Goal: Information Seeking & Learning: Find specific fact

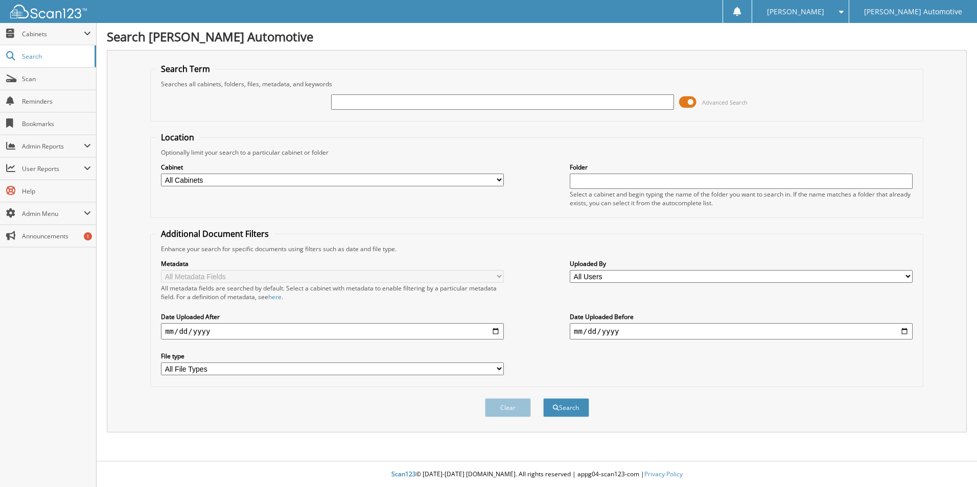
click at [366, 108] on input "text" at bounding box center [502, 102] width 343 height 15
type input "4143"
click at [543, 399] on button "Search" at bounding box center [566, 408] width 46 height 19
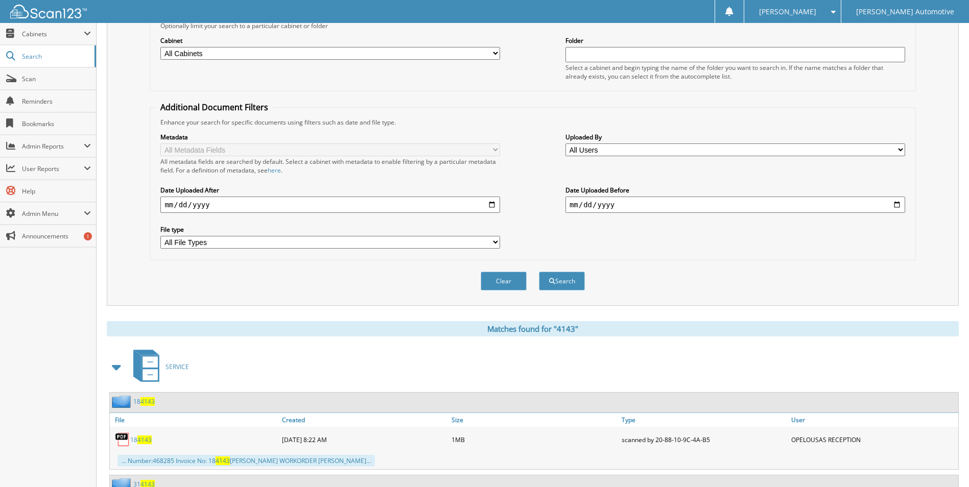
scroll to position [358, 0]
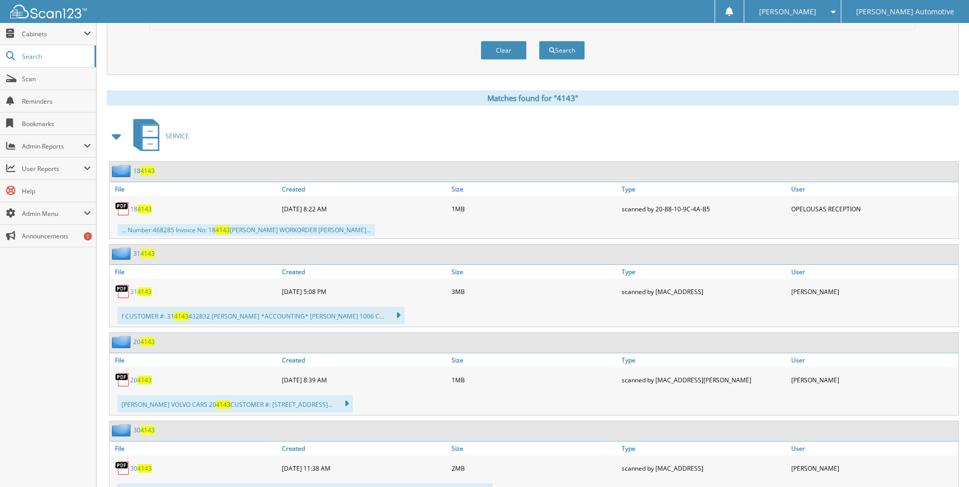
click at [112, 135] on span at bounding box center [117, 136] width 14 height 18
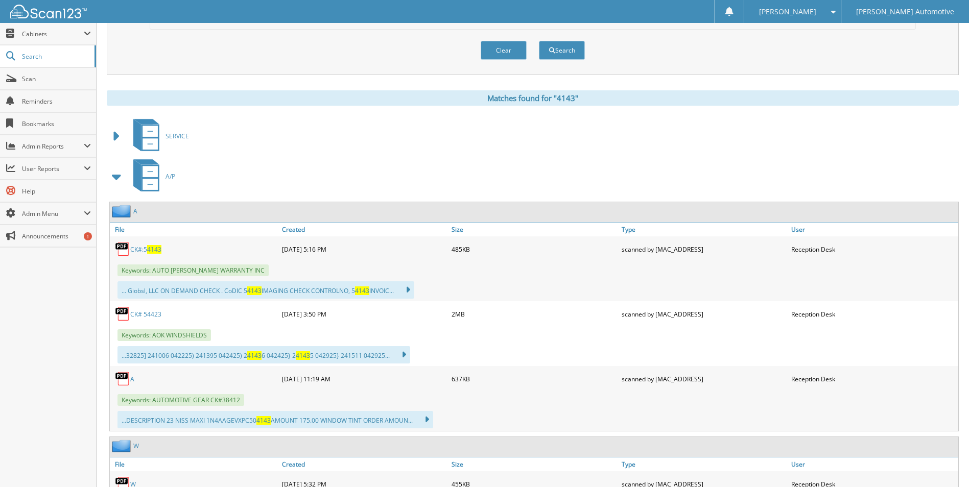
click at [124, 179] on span at bounding box center [117, 177] width 20 height 25
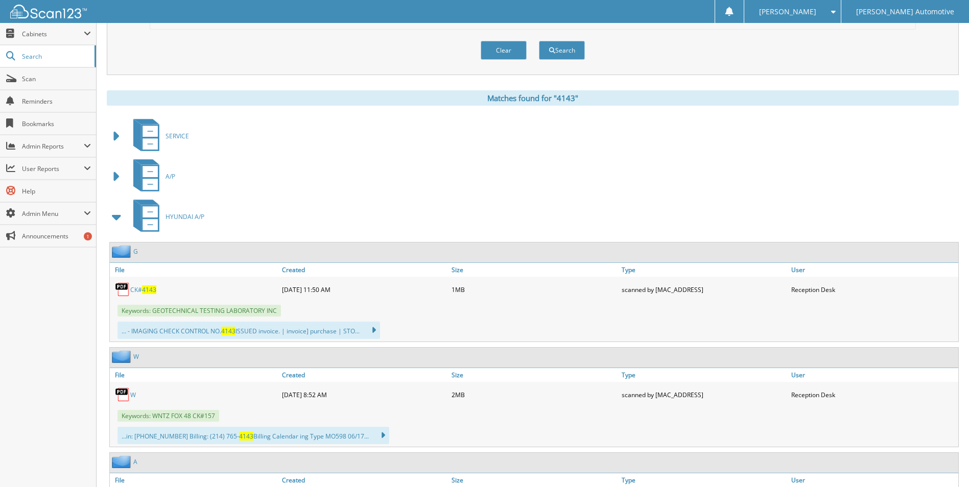
click at [114, 176] on span at bounding box center [117, 177] width 14 height 18
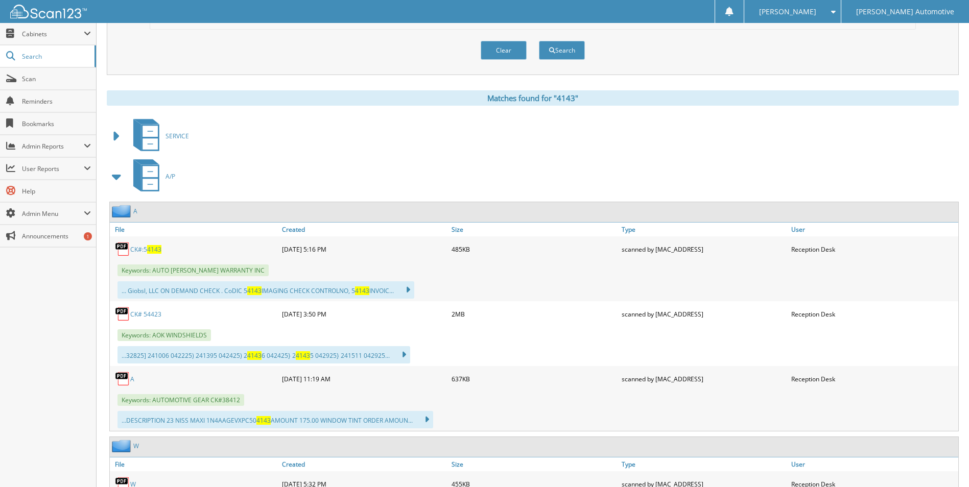
click at [114, 176] on span at bounding box center [117, 177] width 14 height 18
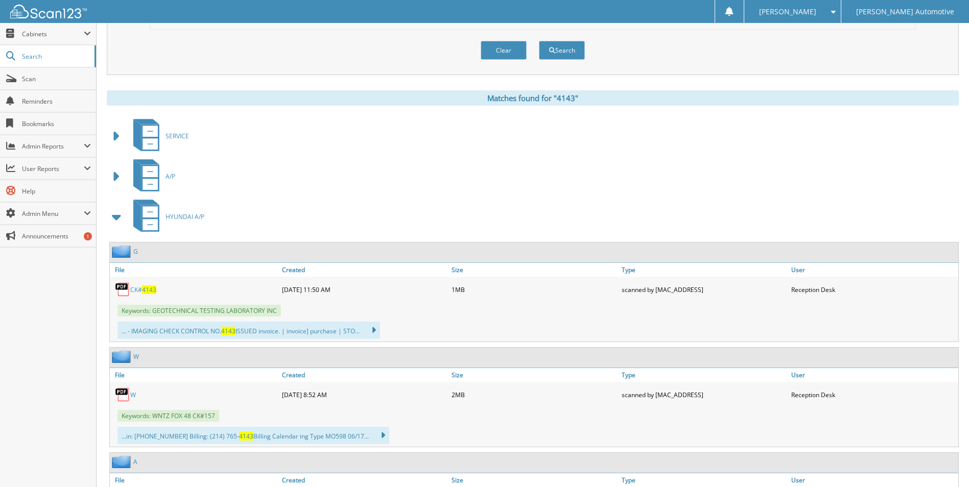
click at [147, 288] on span "4143" at bounding box center [149, 290] width 14 height 9
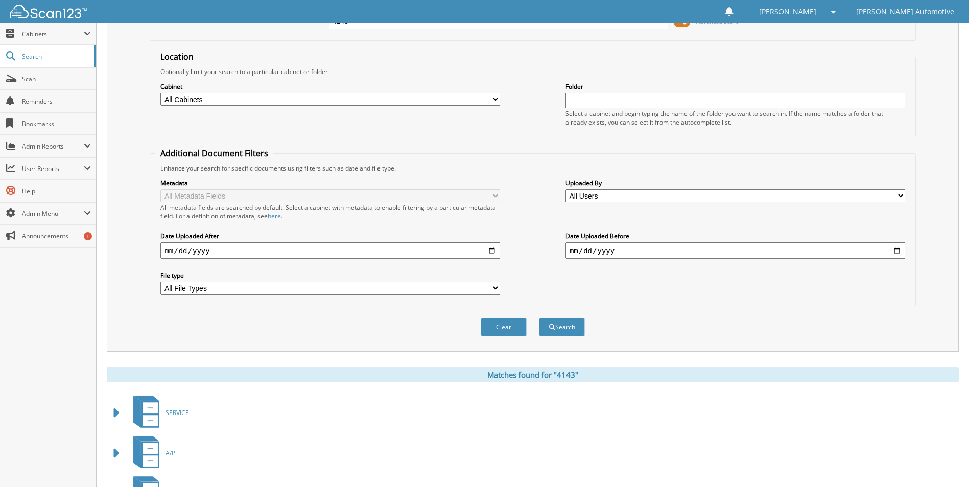
scroll to position [0, 0]
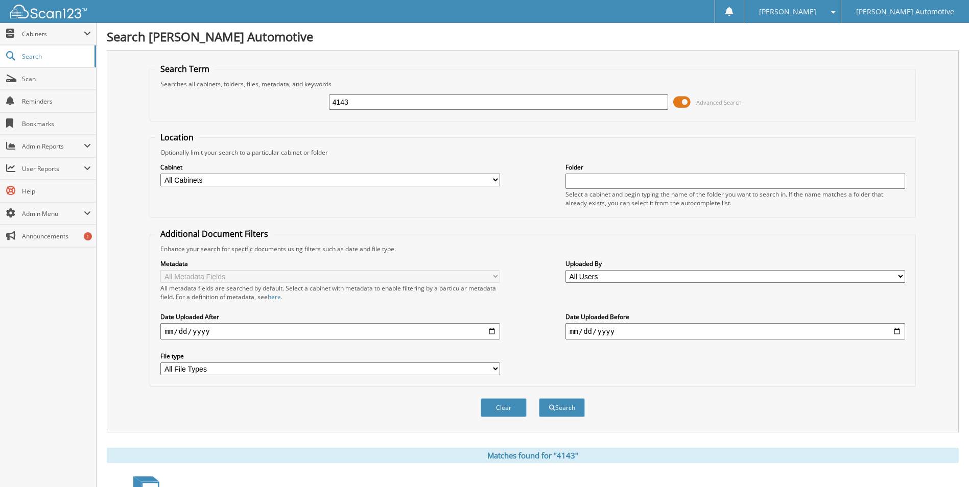
drag, startPoint x: 387, startPoint y: 103, endPoint x: 271, endPoint y: 96, distance: 116.2
click at [273, 98] on div "4143 Advanced Search" at bounding box center [532, 102] width 755 height 28
type input "4209"
click at [539, 399] on button "Search" at bounding box center [562, 408] width 46 height 19
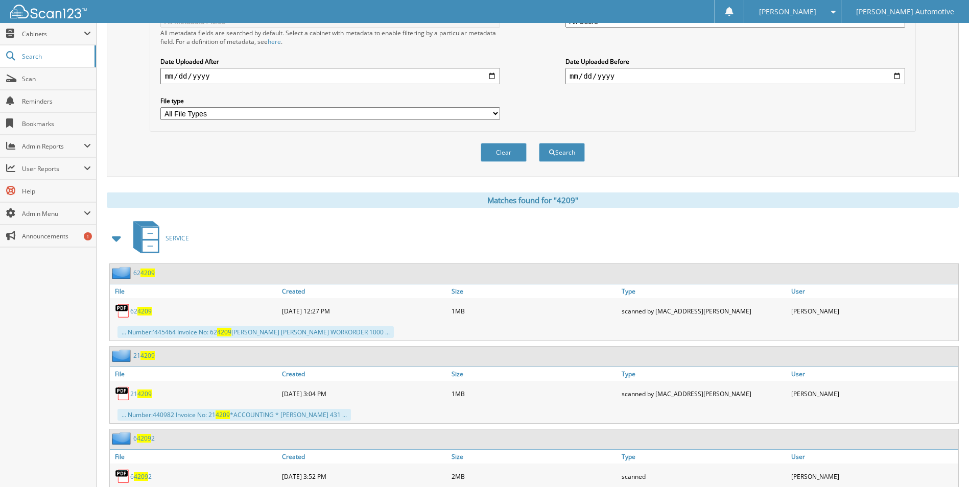
click at [116, 237] on span at bounding box center [117, 238] width 14 height 18
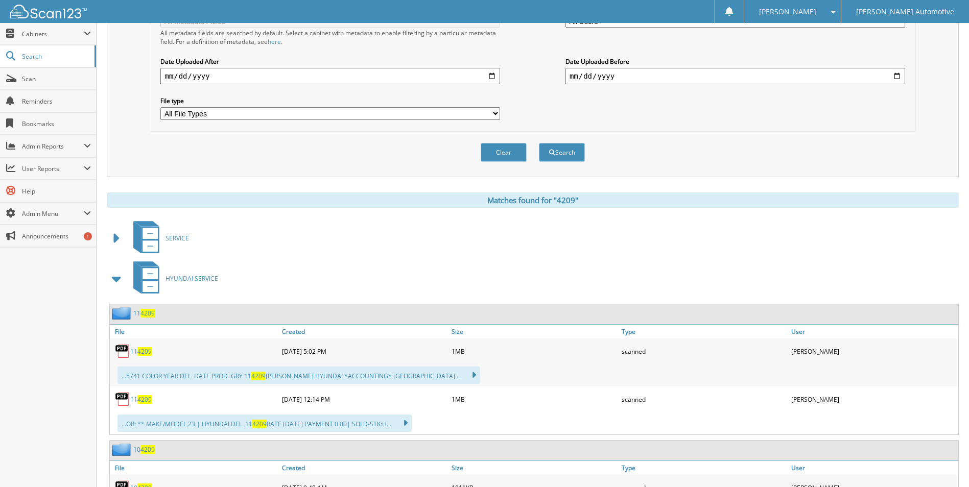
click at [123, 281] on span at bounding box center [117, 279] width 14 height 18
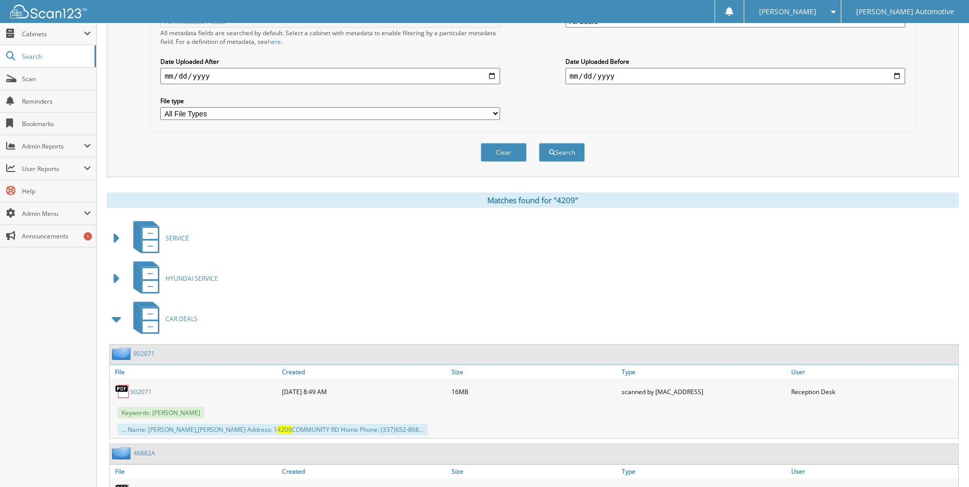
click at [122, 322] on span at bounding box center [117, 319] width 14 height 18
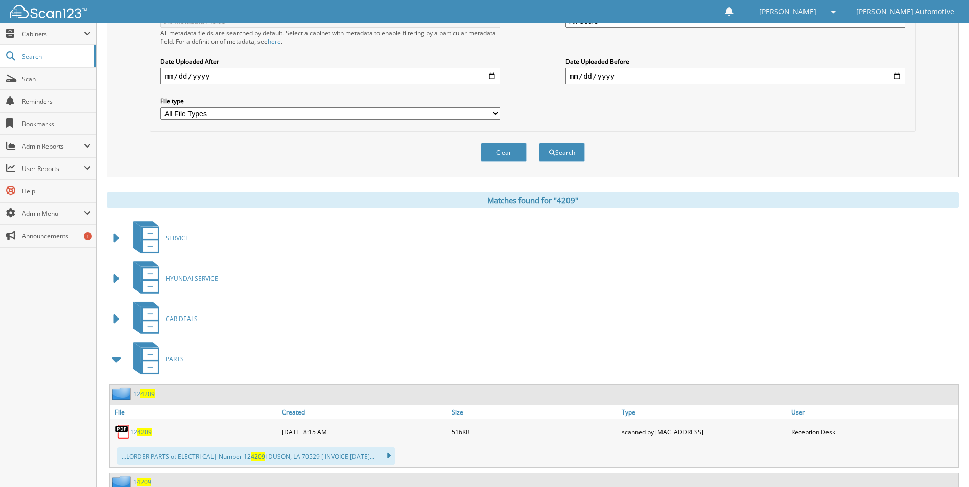
click at [113, 359] on span at bounding box center [117, 359] width 14 height 18
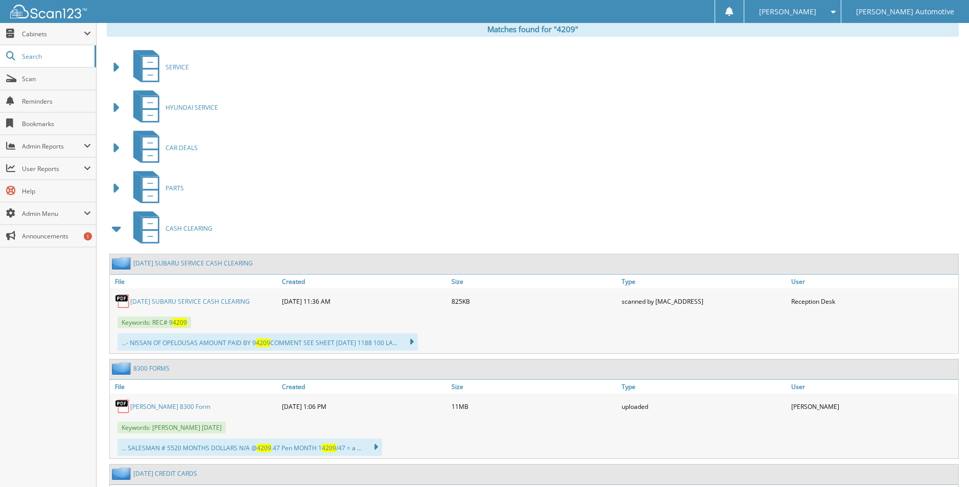
scroll to position [511, 0]
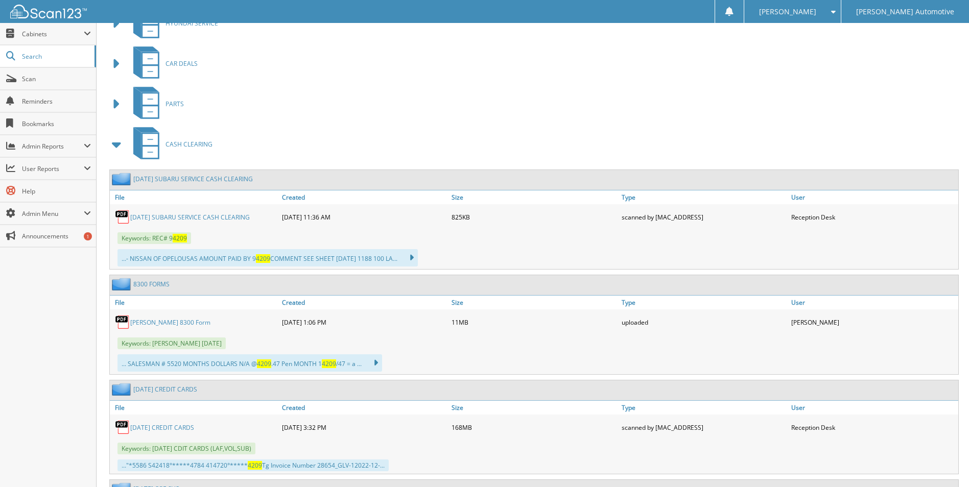
click at [114, 148] on span at bounding box center [117, 144] width 14 height 18
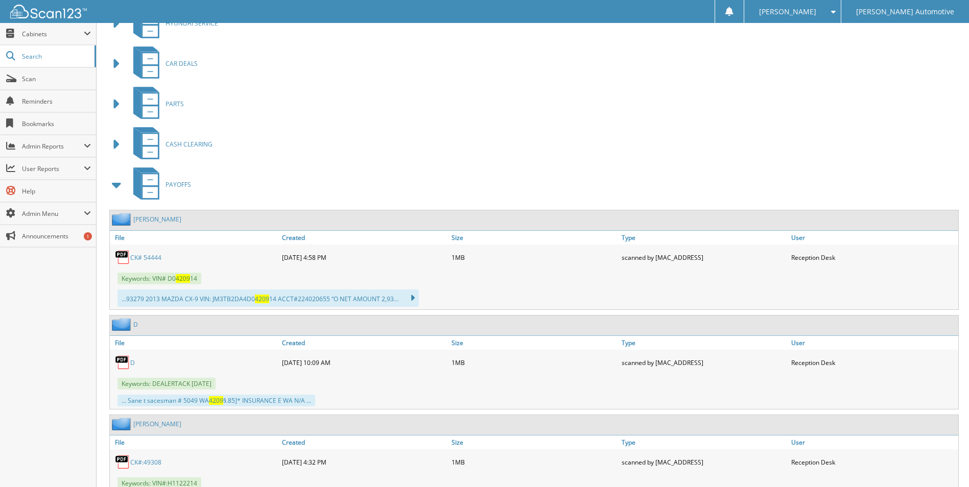
click at [120, 184] on span at bounding box center [117, 185] width 14 height 18
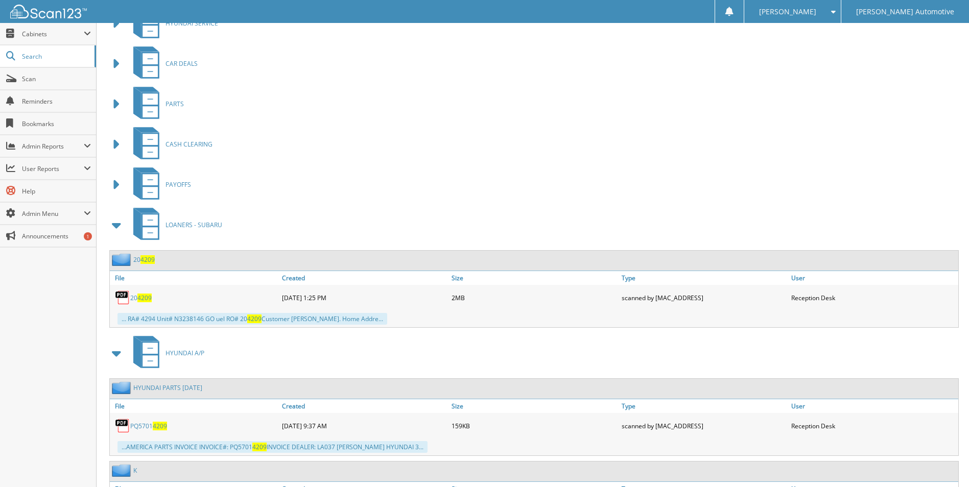
click at [122, 219] on span at bounding box center [117, 225] width 14 height 18
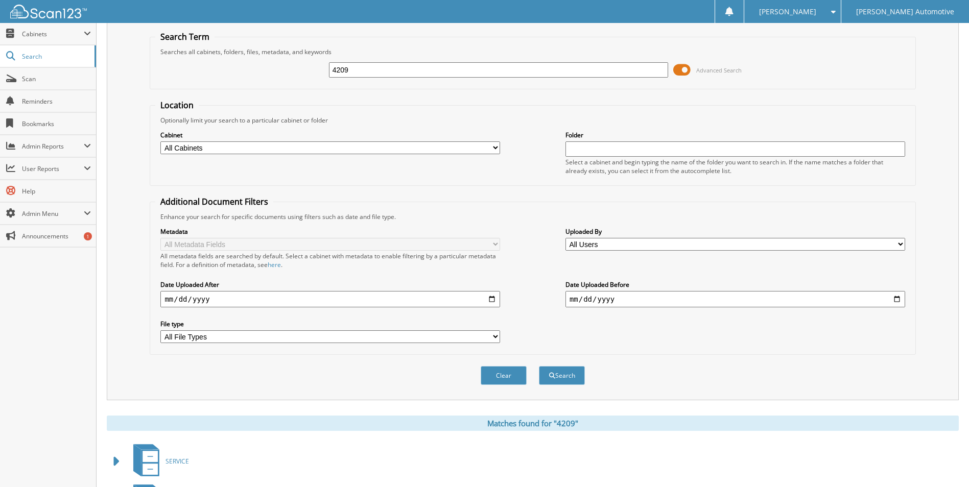
scroll to position [0, 0]
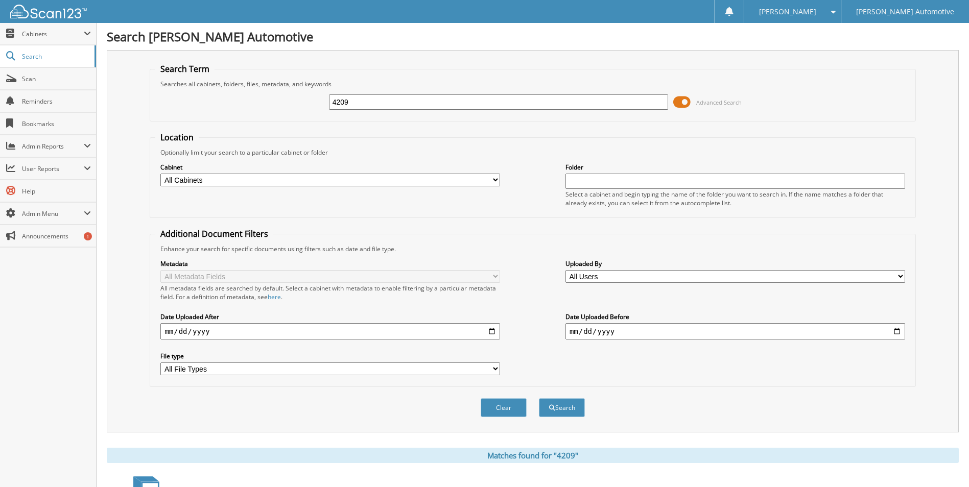
drag, startPoint x: 393, startPoint y: 102, endPoint x: 276, endPoint y: 91, distance: 117.4
click at [276, 91] on div "4209 Advanced Search" at bounding box center [532, 102] width 755 height 28
type input "4210"
click at [539, 399] on button "Search" at bounding box center [562, 408] width 46 height 19
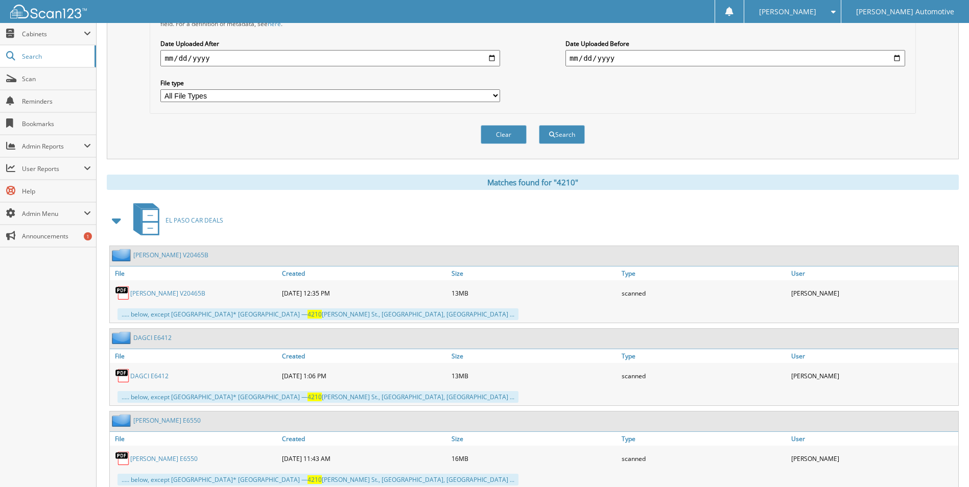
scroll to position [358, 0]
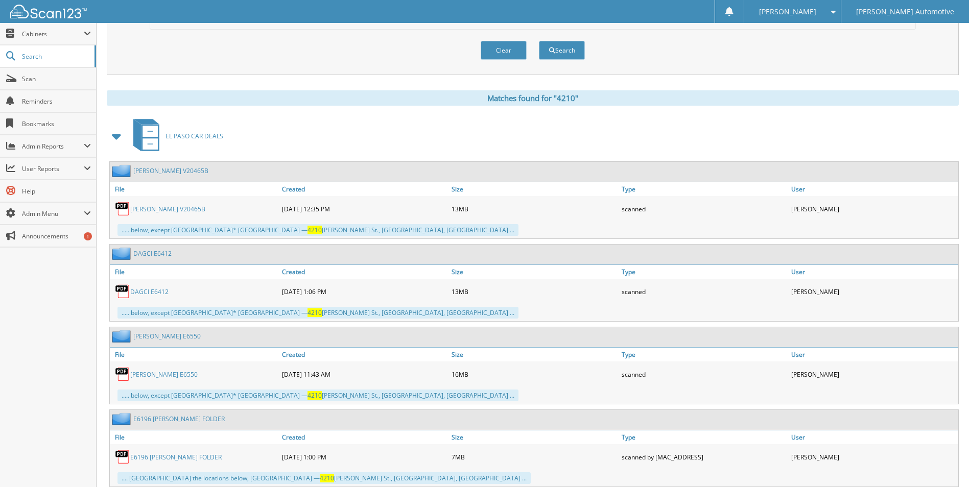
click at [122, 137] on span at bounding box center [117, 136] width 14 height 18
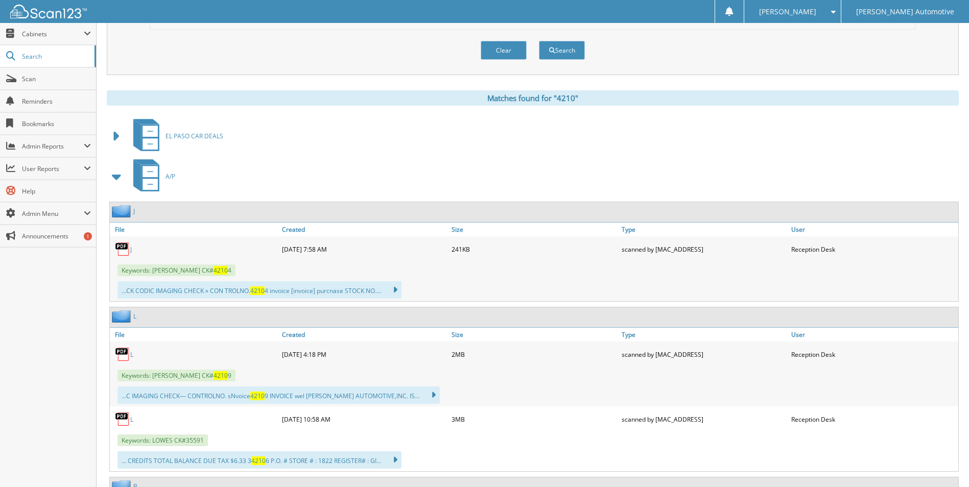
click at [112, 175] on span at bounding box center [117, 177] width 14 height 18
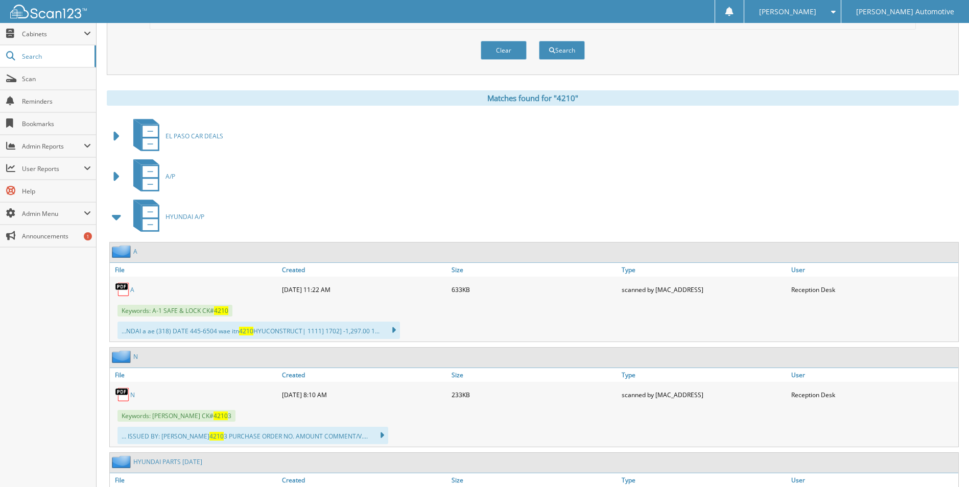
click at [131, 289] on link "A" at bounding box center [132, 290] width 4 height 9
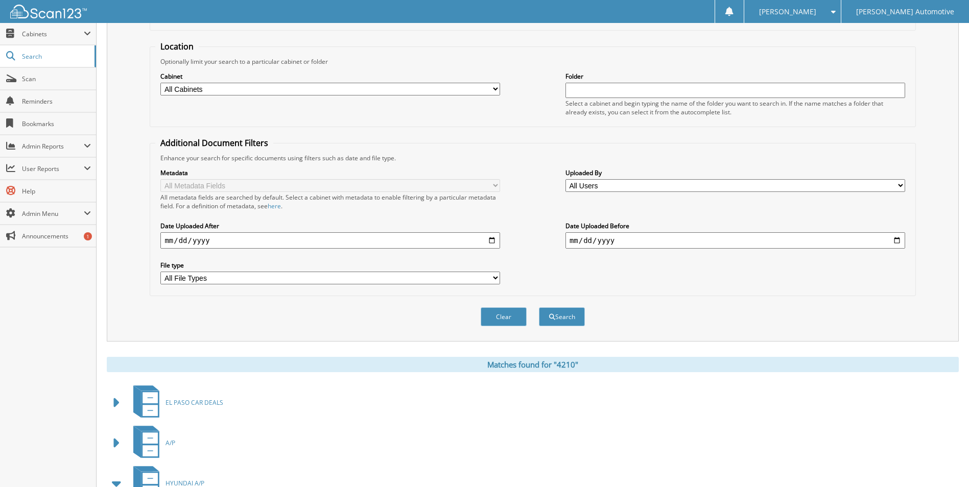
scroll to position [0, 0]
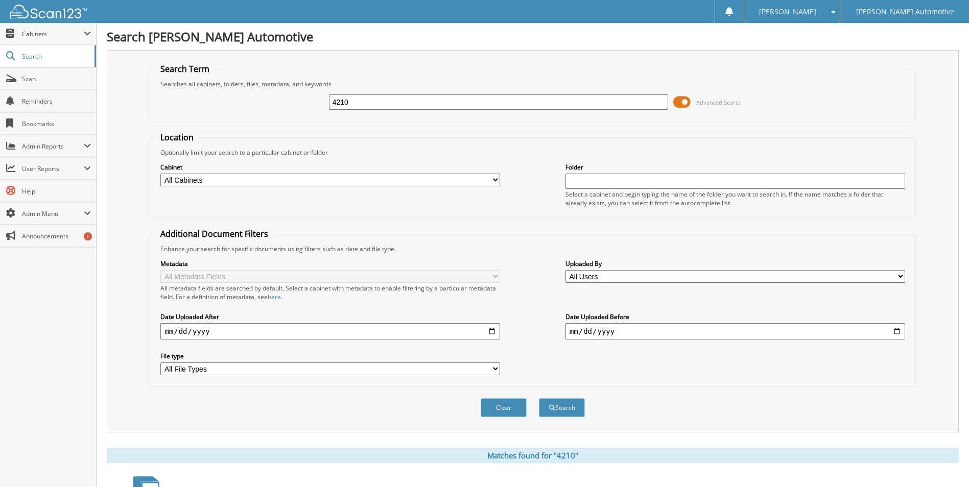
drag, startPoint x: 373, startPoint y: 97, endPoint x: 214, endPoint y: 93, distance: 159.5
click at [214, 93] on div "4210 Advanced Search" at bounding box center [532, 102] width 755 height 28
type input "4215"
click at [539, 399] on button "Search" at bounding box center [562, 408] width 46 height 19
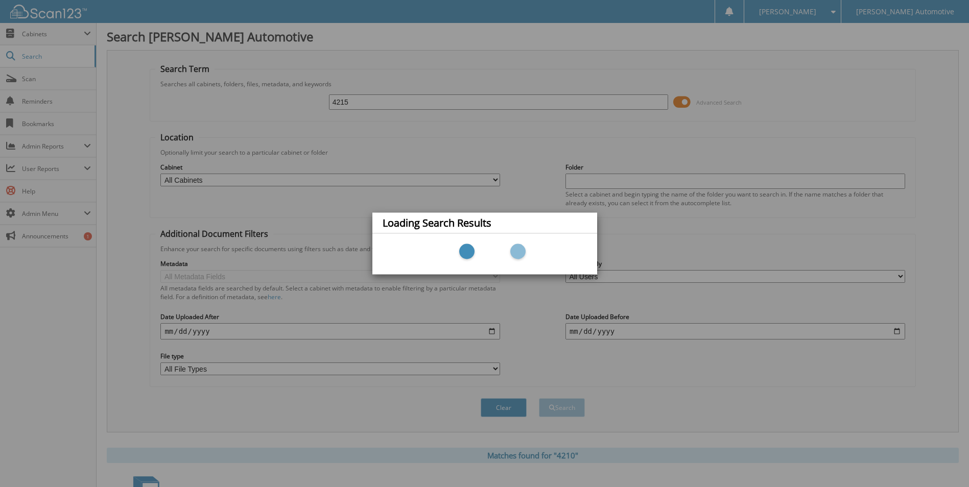
click at [748, 368] on div "Loading Search Results" at bounding box center [484, 243] width 969 height 487
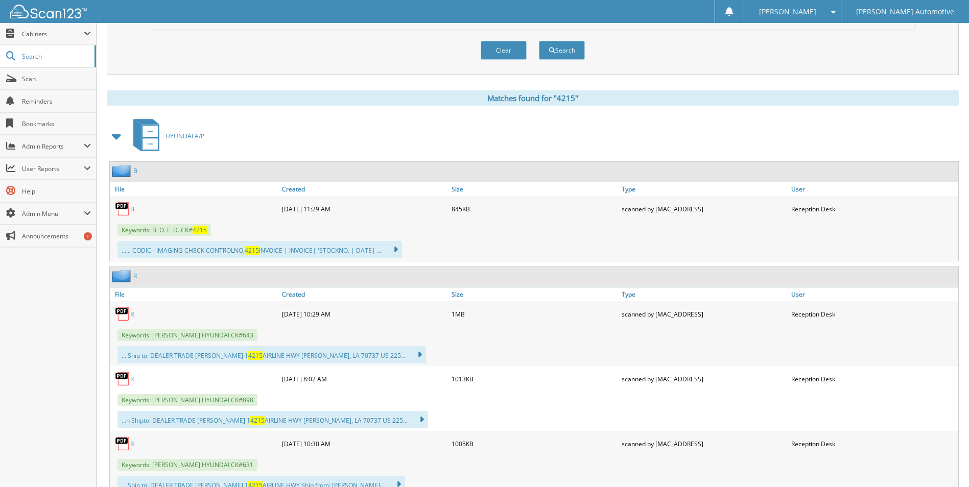
click at [133, 208] on link "B" at bounding box center [132, 209] width 4 height 9
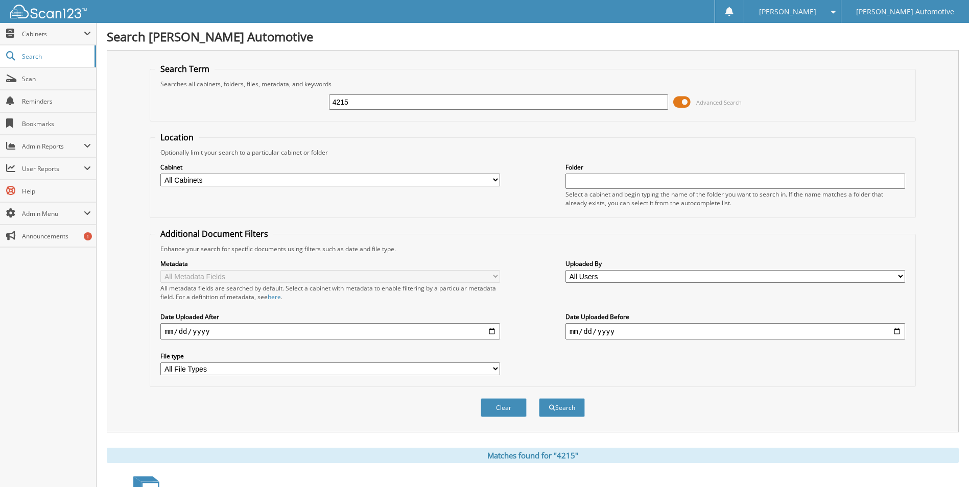
drag, startPoint x: 389, startPoint y: 99, endPoint x: 282, endPoint y: 110, distance: 107.9
click at [283, 110] on div "4215 Advanced Search" at bounding box center [532, 102] width 755 height 28
type input "4216"
click at [539, 399] on button "Search" at bounding box center [562, 408] width 46 height 19
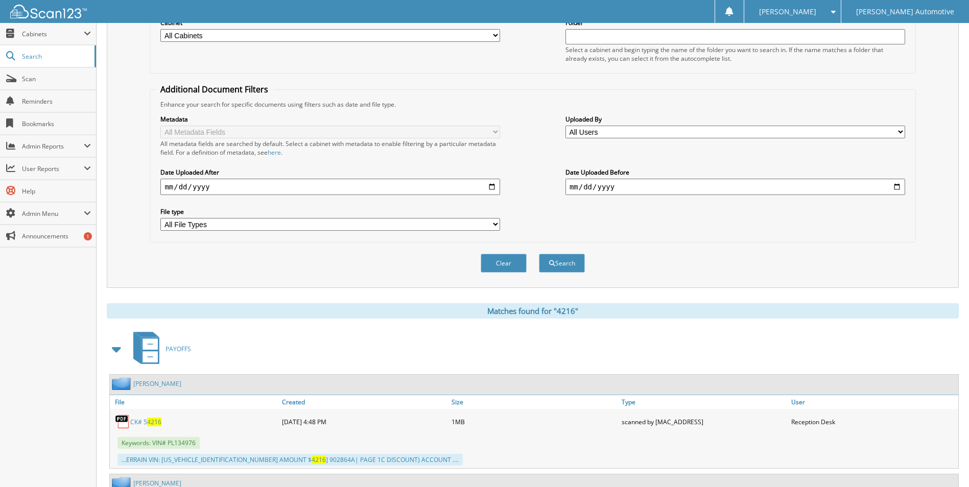
scroll to position [255, 0]
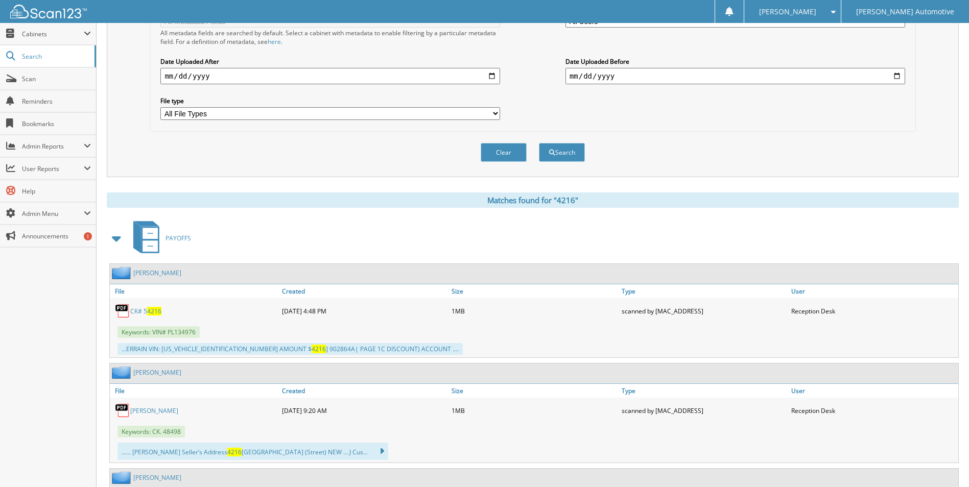
drag, startPoint x: 116, startPoint y: 242, endPoint x: 111, endPoint y: 246, distance: 6.5
click at [116, 242] on span at bounding box center [117, 238] width 14 height 18
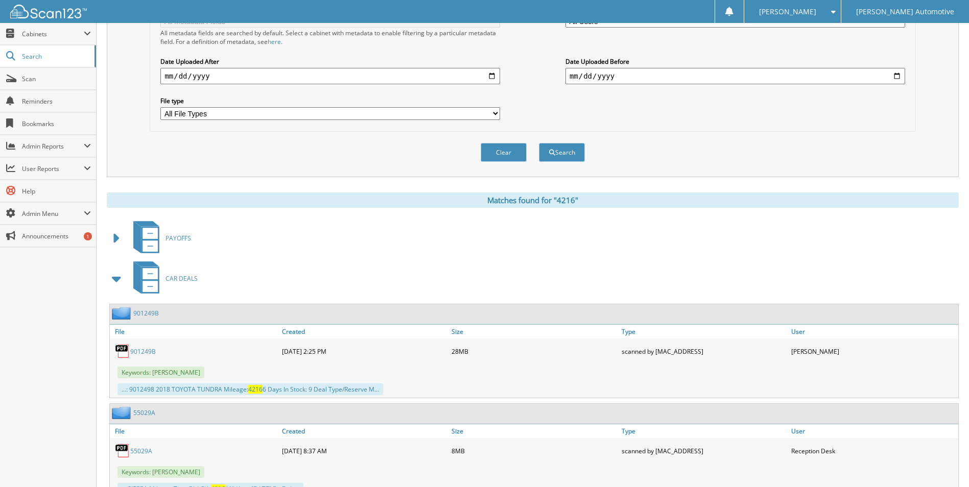
click at [115, 284] on span at bounding box center [117, 279] width 14 height 18
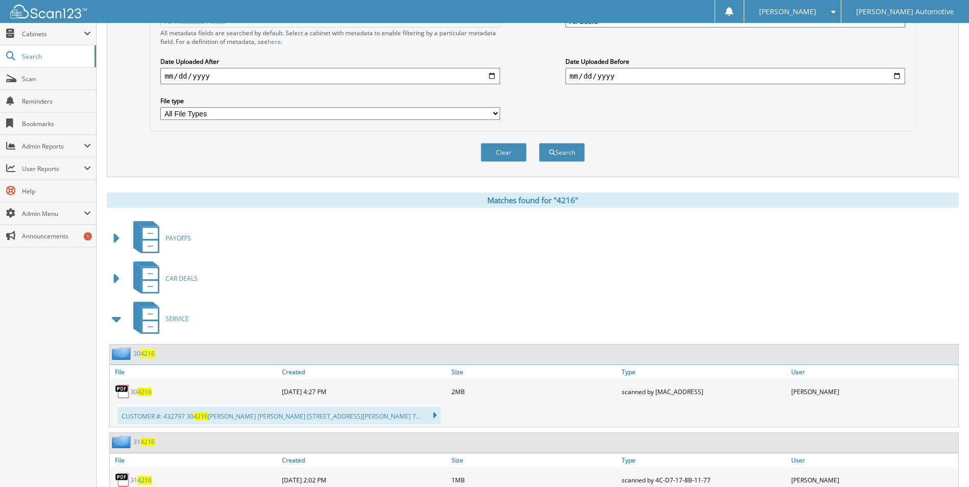
click at [114, 317] on span at bounding box center [117, 319] width 14 height 18
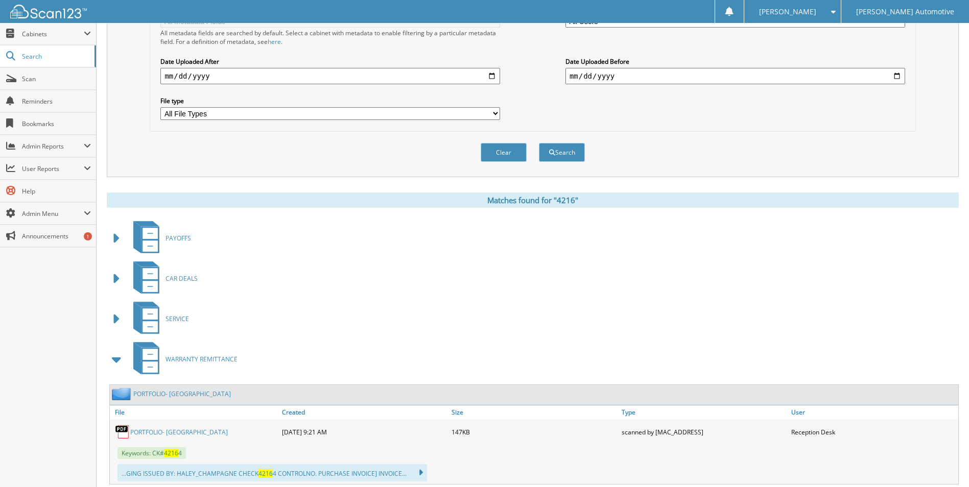
click at [116, 355] on span at bounding box center [117, 359] width 14 height 18
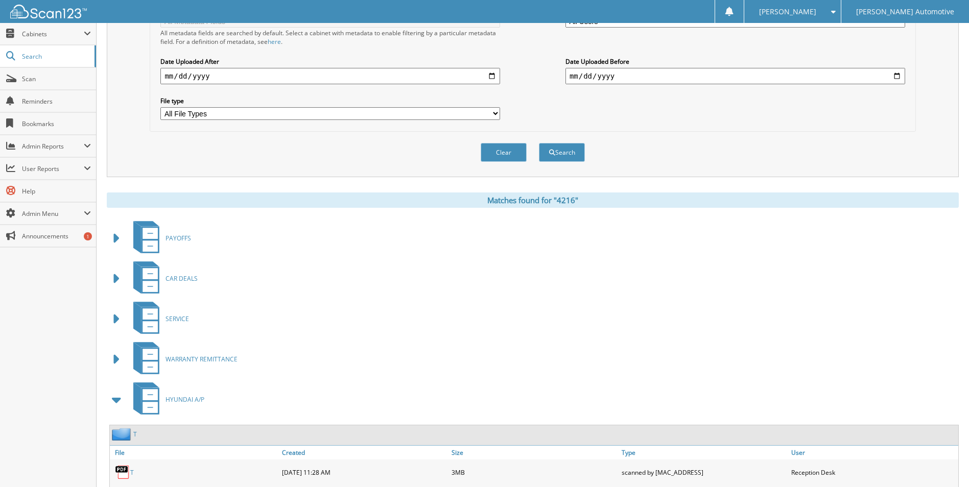
scroll to position [409, 0]
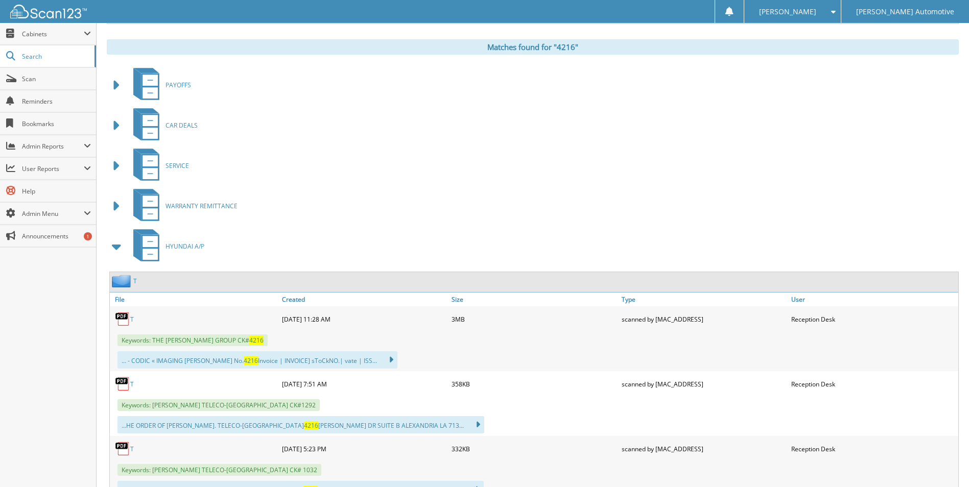
click at [132, 319] on link "T" at bounding box center [132, 319] width 4 height 9
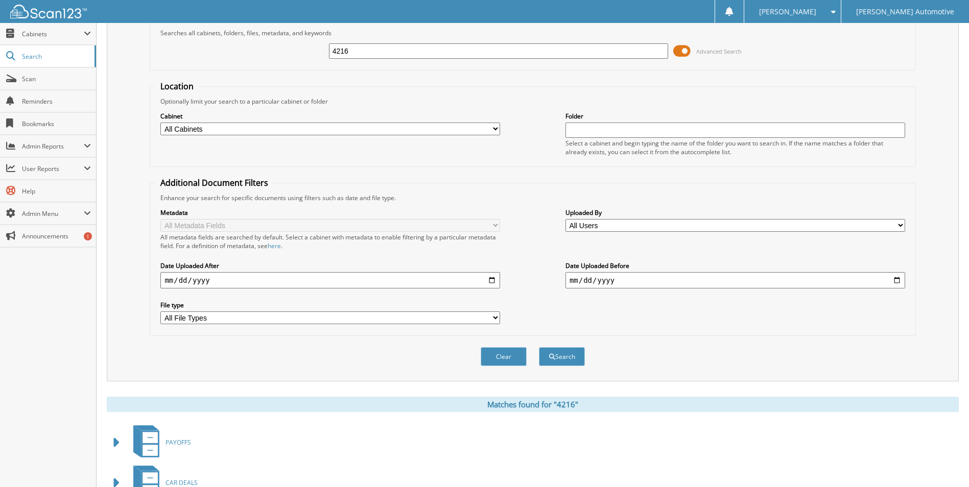
drag, startPoint x: 375, startPoint y: 53, endPoint x: 284, endPoint y: 47, distance: 91.1
click at [284, 47] on div "4216 Advanced Search" at bounding box center [532, 51] width 755 height 28
type input "4217"
click at [539, 347] on button "Search" at bounding box center [562, 356] width 46 height 19
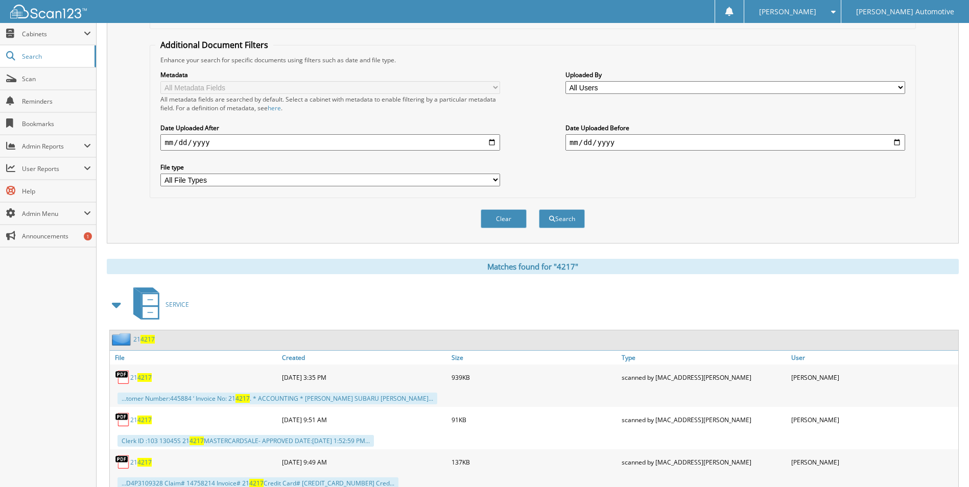
scroll to position [307, 0]
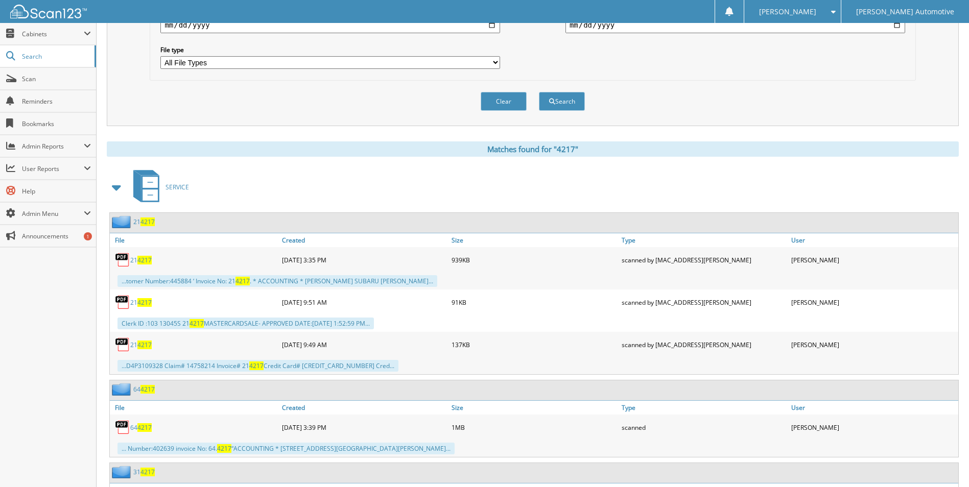
click at [110, 189] on span at bounding box center [117, 187] width 14 height 18
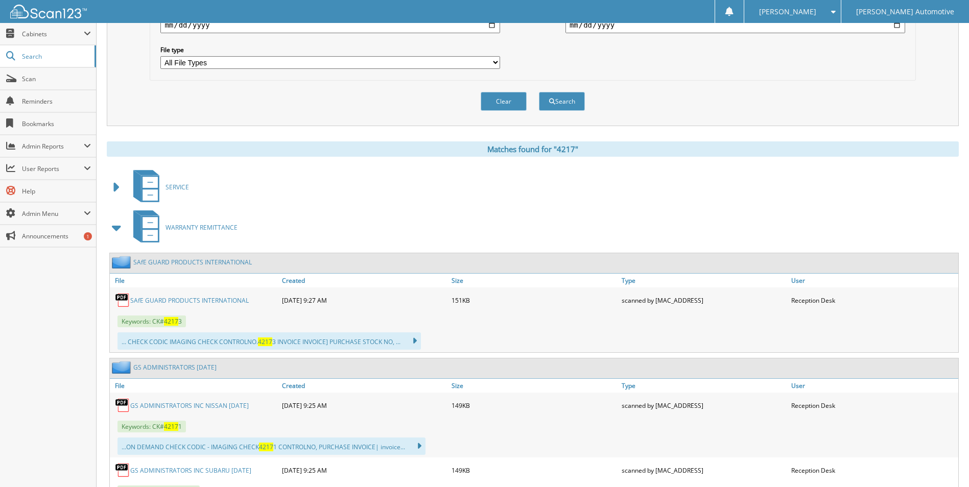
click at [119, 226] on span at bounding box center [117, 228] width 14 height 18
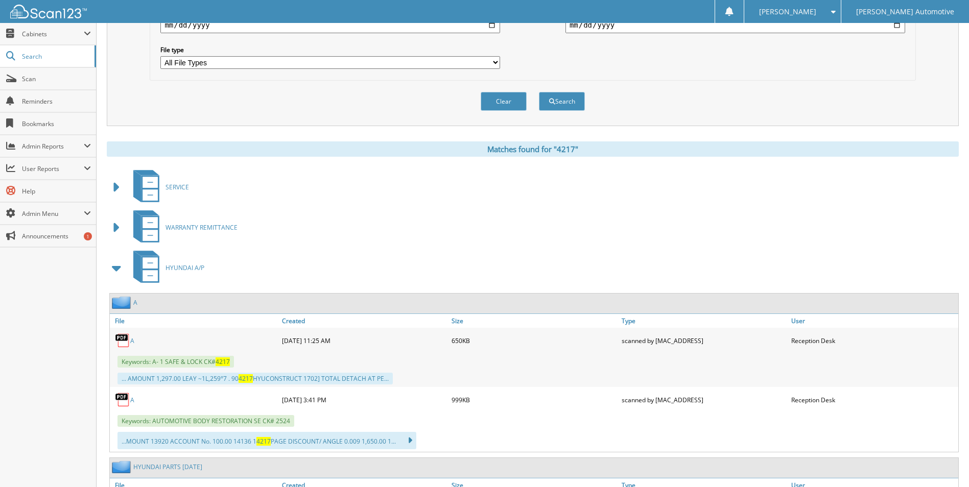
click at [131, 342] on link "A" at bounding box center [132, 341] width 4 height 9
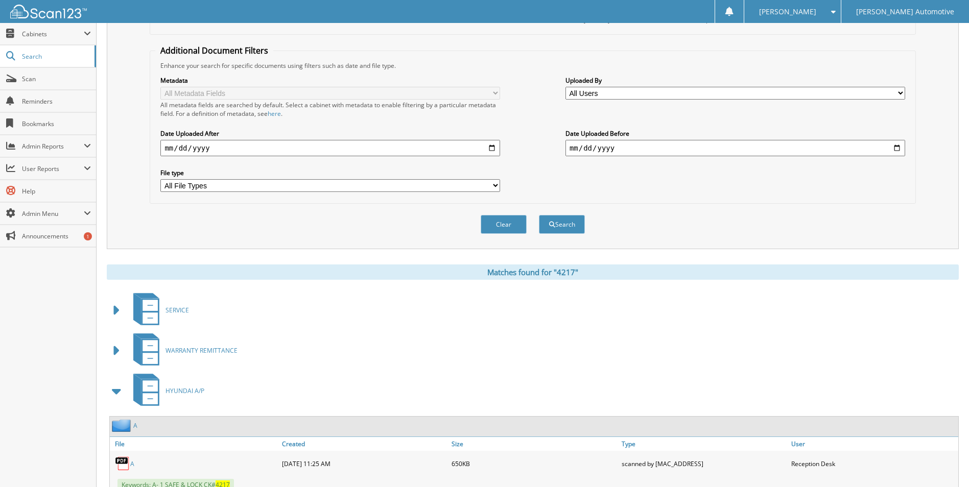
scroll to position [0, 0]
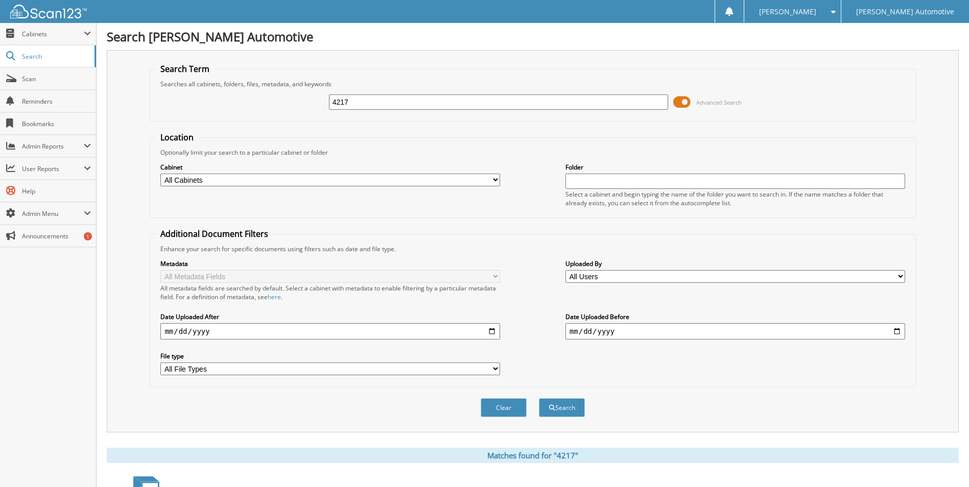
drag, startPoint x: 417, startPoint y: 106, endPoint x: 224, endPoint y: 93, distance: 193.5
click at [224, 93] on div "4217 Advanced Search" at bounding box center [532, 102] width 755 height 28
type input "4231"
click at [539, 399] on button "Search" at bounding box center [562, 408] width 46 height 19
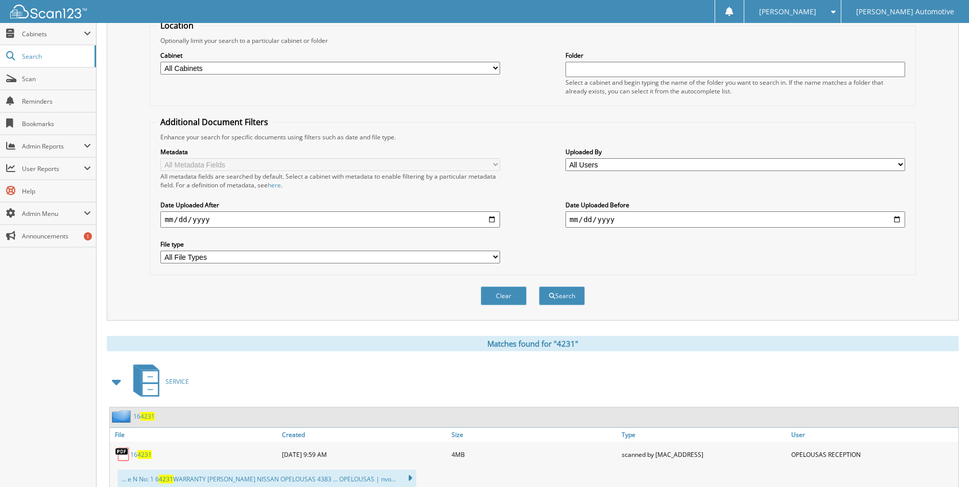
scroll to position [255, 0]
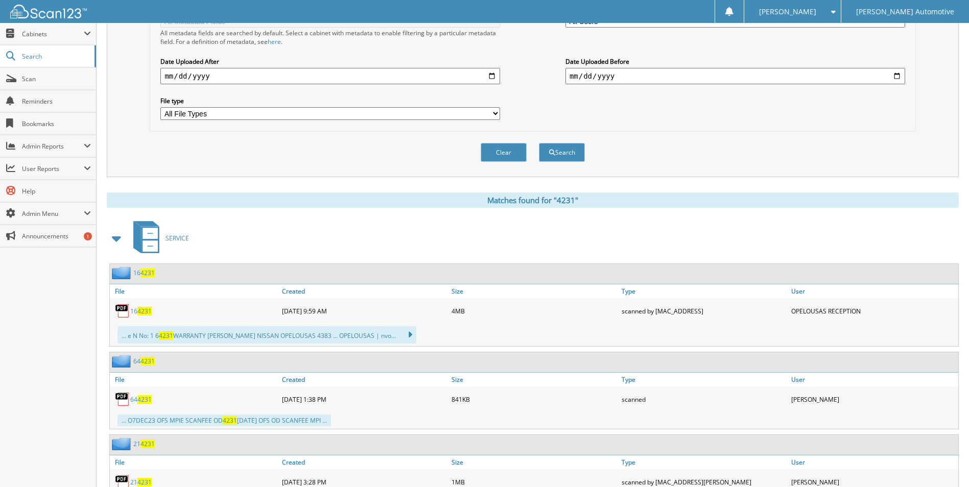
click at [118, 237] on span at bounding box center [117, 238] width 14 height 18
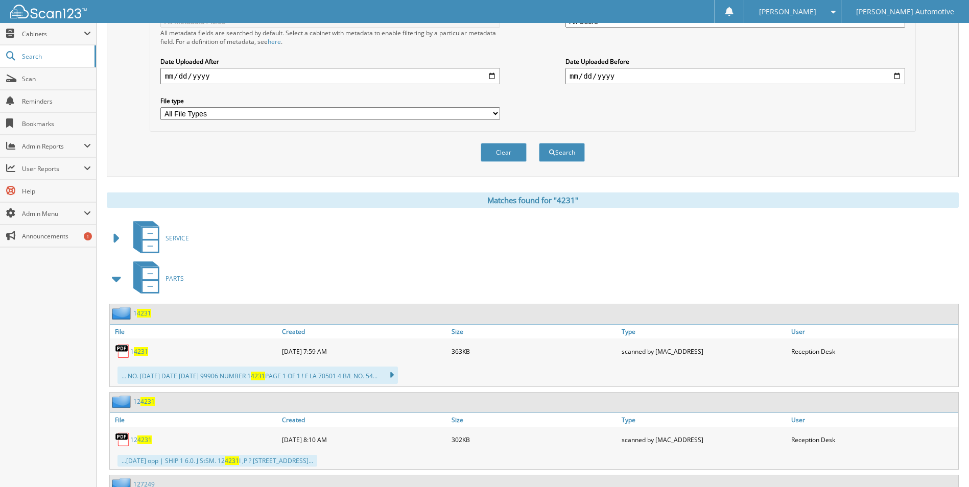
click at [118, 276] on span at bounding box center [117, 279] width 14 height 18
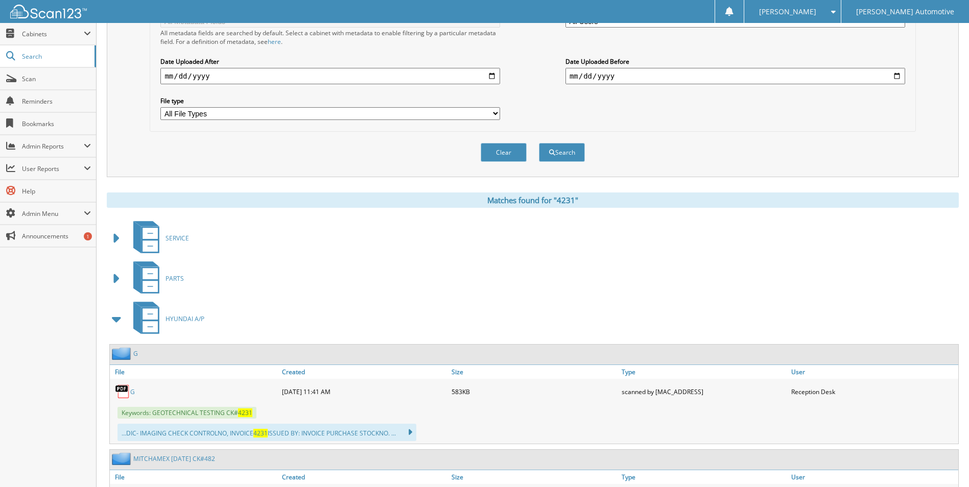
click at [133, 394] on link "G" at bounding box center [132, 392] width 5 height 9
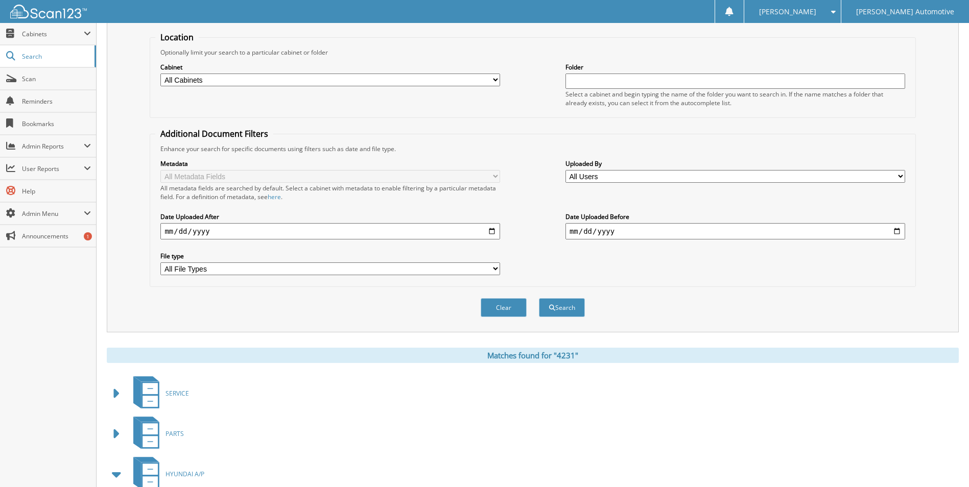
scroll to position [0, 0]
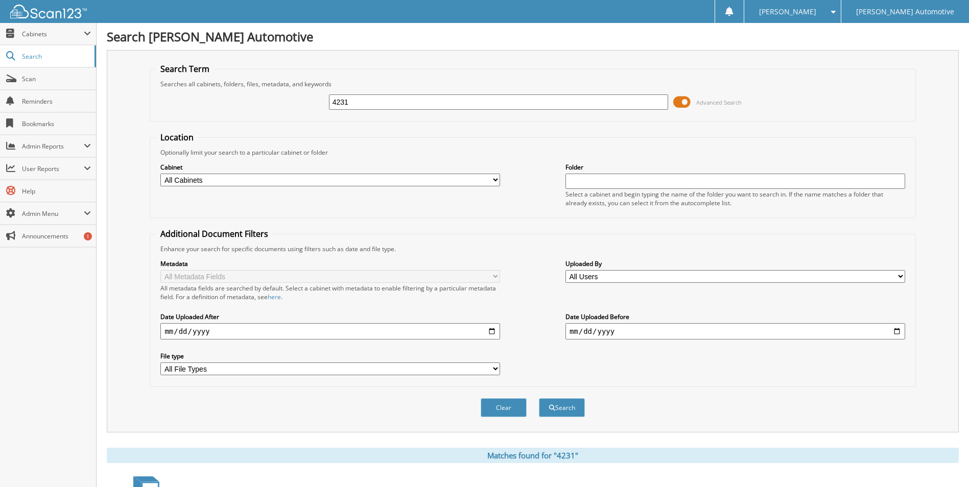
drag, startPoint x: 397, startPoint y: 106, endPoint x: 266, endPoint y: 105, distance: 131.3
click at [266, 105] on div "4231 Advanced Search" at bounding box center [532, 102] width 755 height 28
type input "4232"
click at [539, 399] on button "Search" at bounding box center [562, 408] width 46 height 19
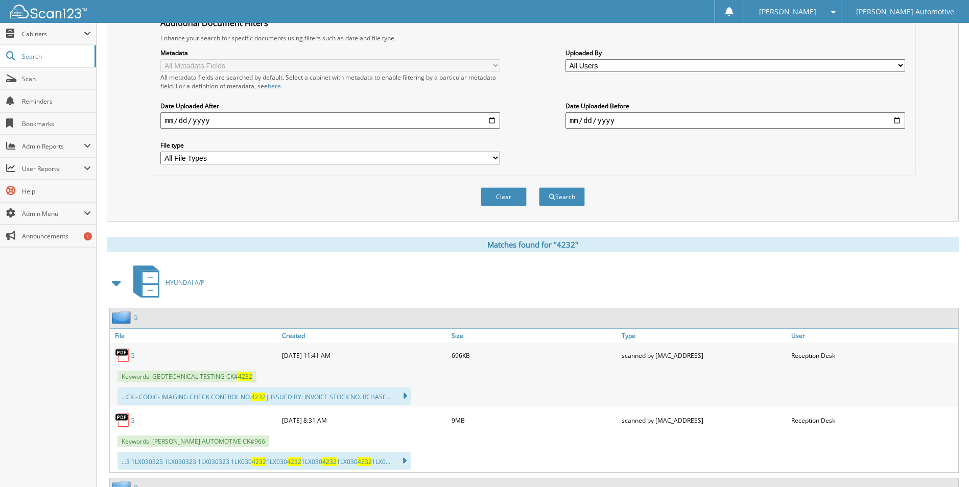
scroll to position [358, 0]
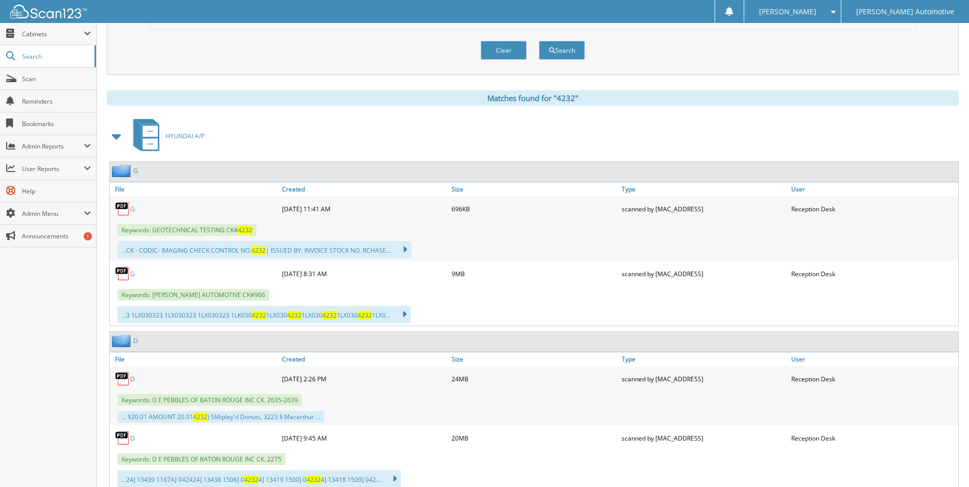
click at [131, 212] on link "G" at bounding box center [132, 209] width 5 height 9
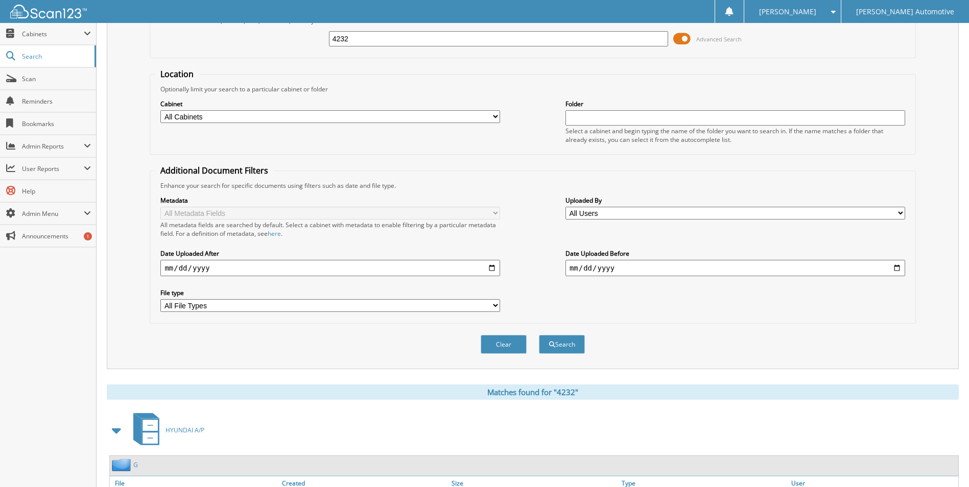
scroll to position [0, 0]
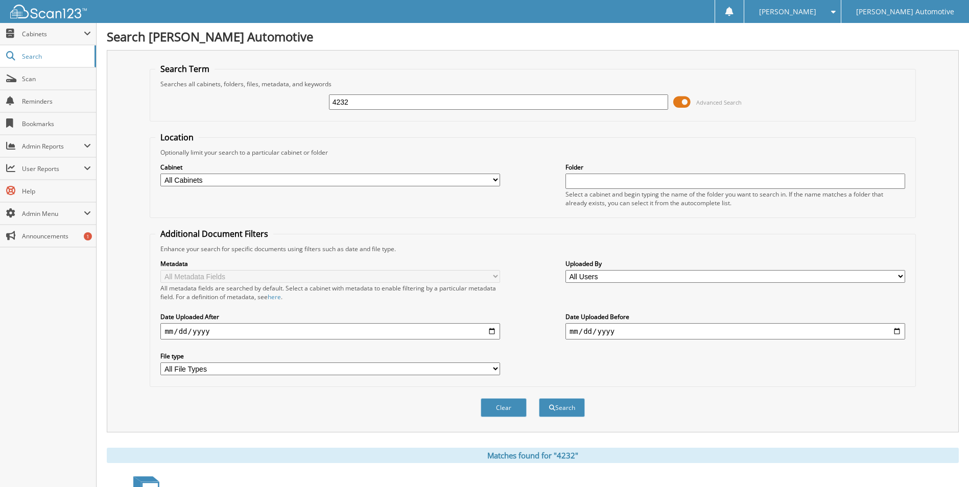
drag, startPoint x: 403, startPoint y: 106, endPoint x: 234, endPoint y: 86, distance: 169.8
click at [236, 86] on fieldset "Search Term Searches all cabinets, folders, files, metadata, and keywords 4232 …" at bounding box center [533, 92] width 766 height 58
type input "4242"
click at [539, 399] on button "Search" at bounding box center [562, 408] width 46 height 19
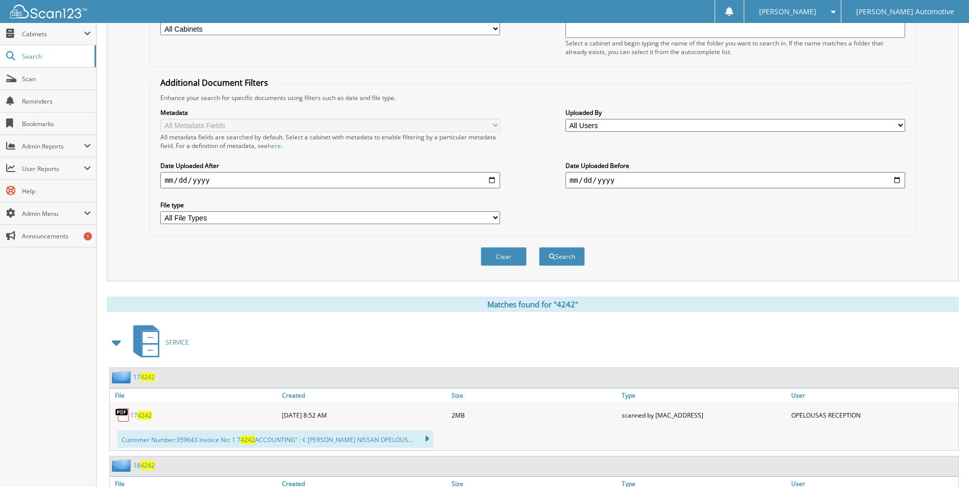
scroll to position [307, 0]
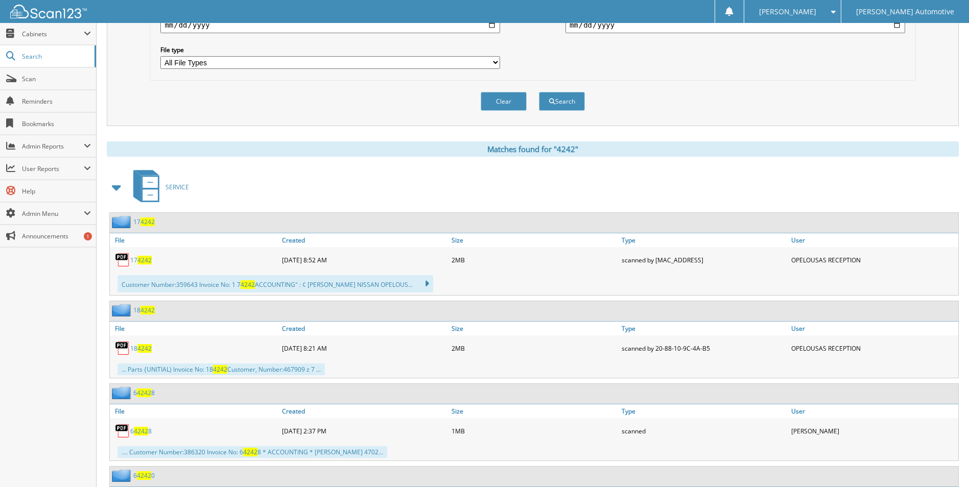
click at [123, 186] on span at bounding box center [117, 187] width 14 height 18
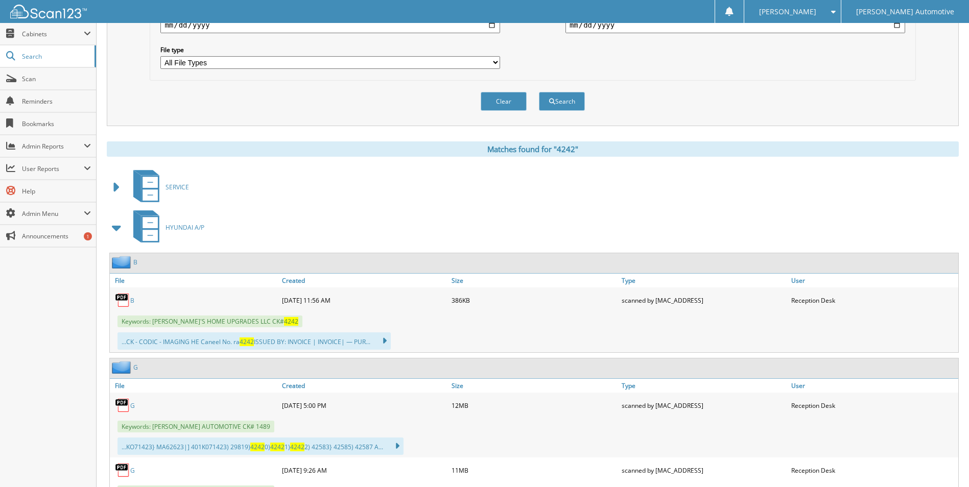
click at [131, 299] on link "B" at bounding box center [132, 300] width 4 height 9
